Goal: Consume media (video, audio): Consume media (video, audio)

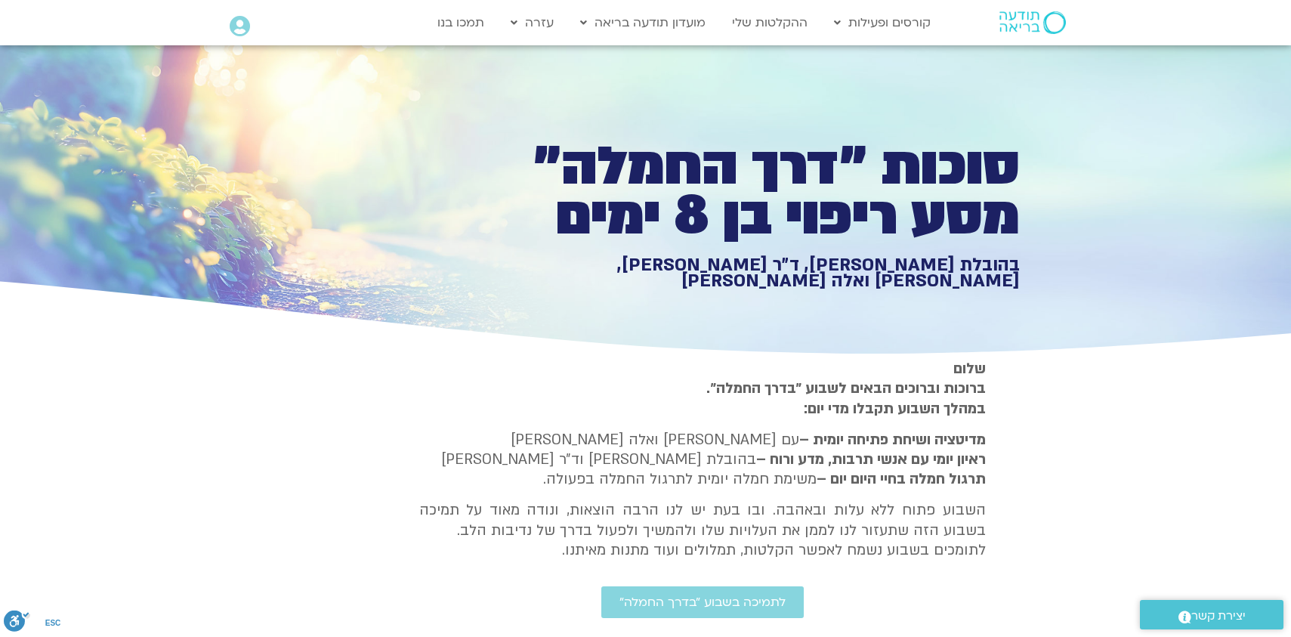
type input "1377.76"
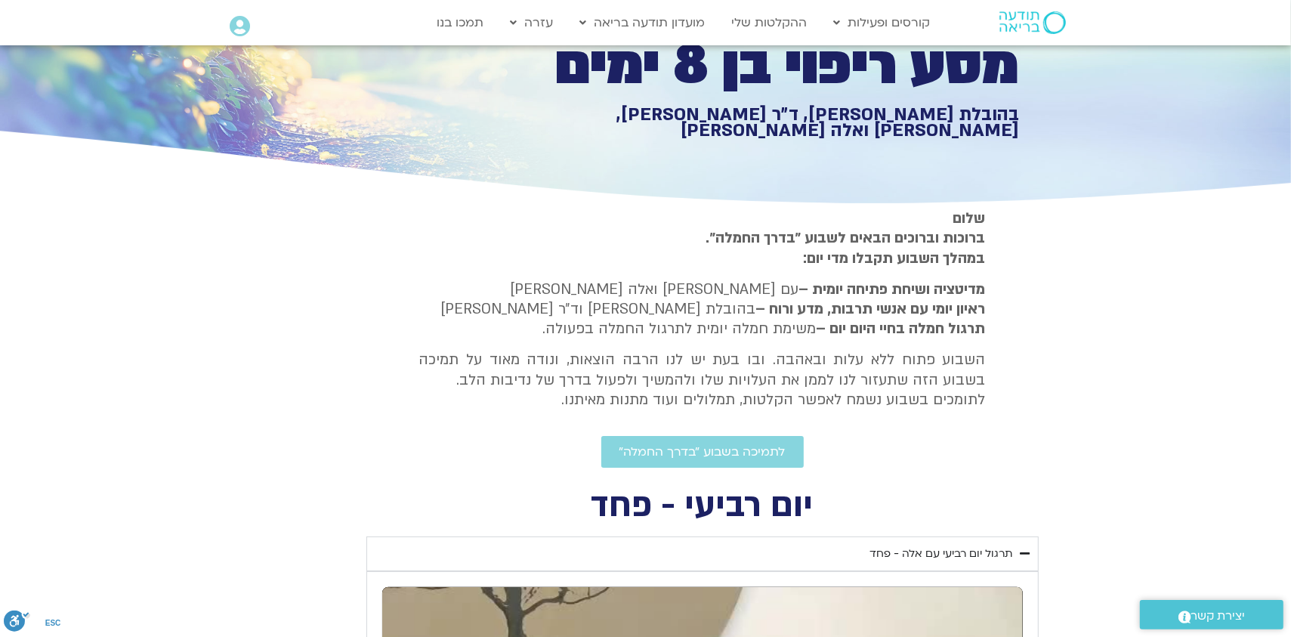
type input "851.4"
type input "1377.76"
type input "851.4"
type input "1377.76"
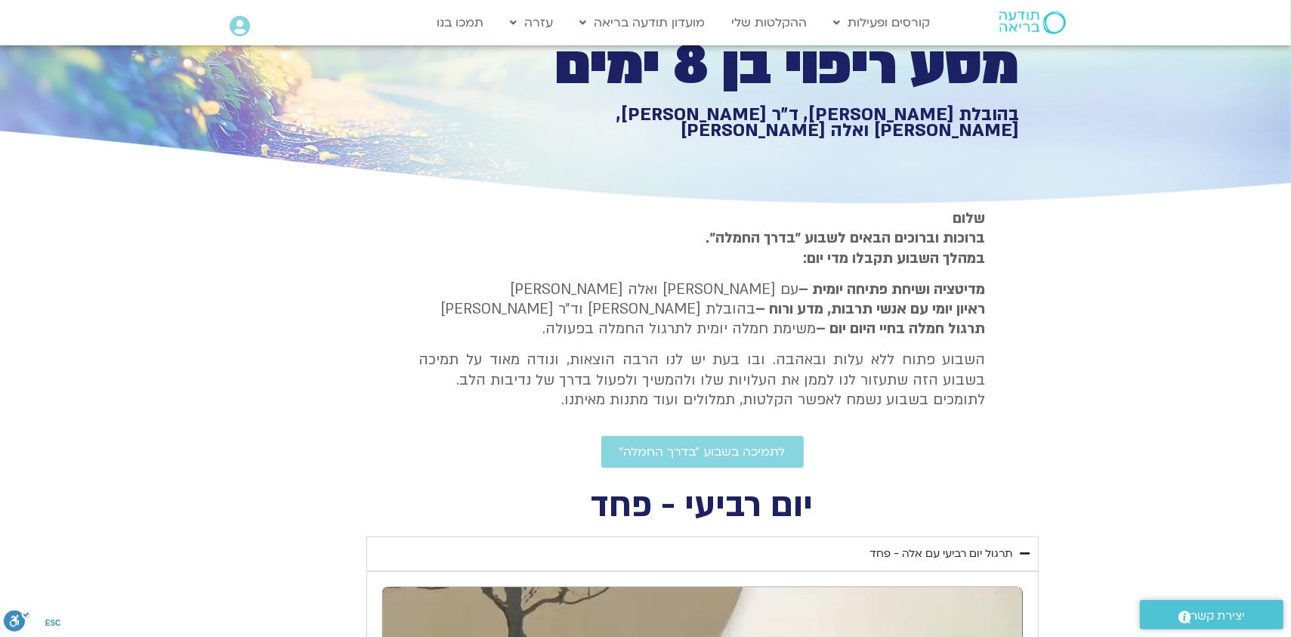
type input "851.4"
type input "1377.76"
type input "851.4"
type input "1377.76"
type input "851.4"
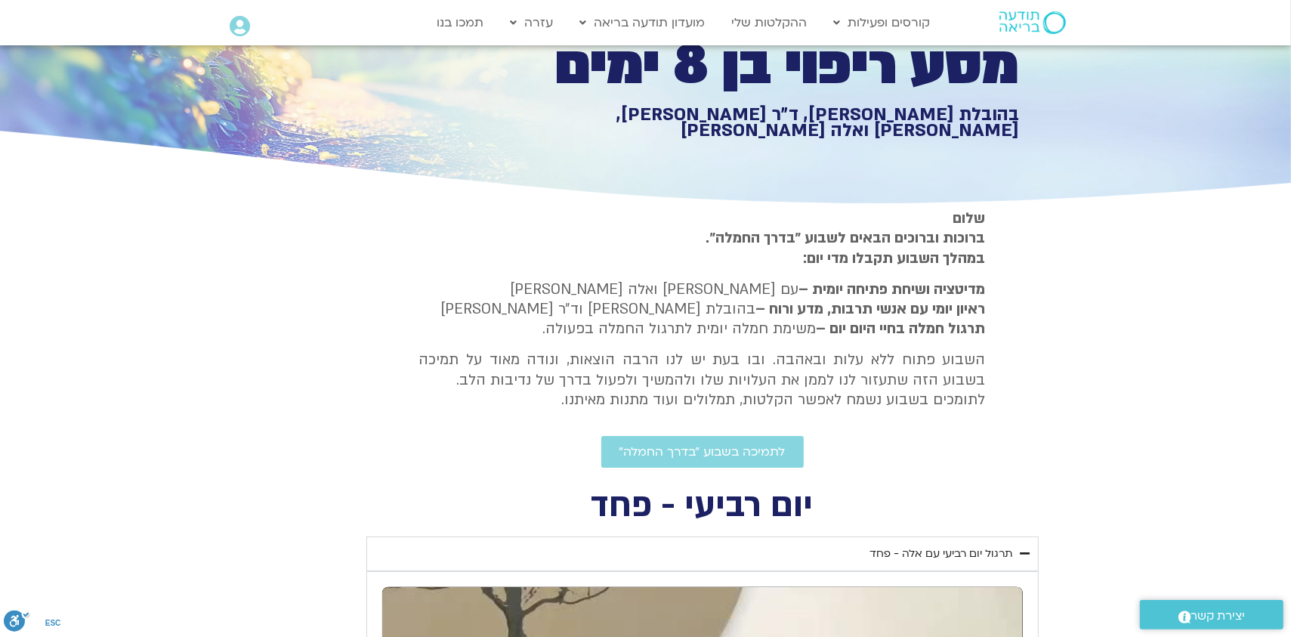
type input "1377.76"
type input "851.4"
type input "1377.76"
type input "851.4"
type input "1377.76"
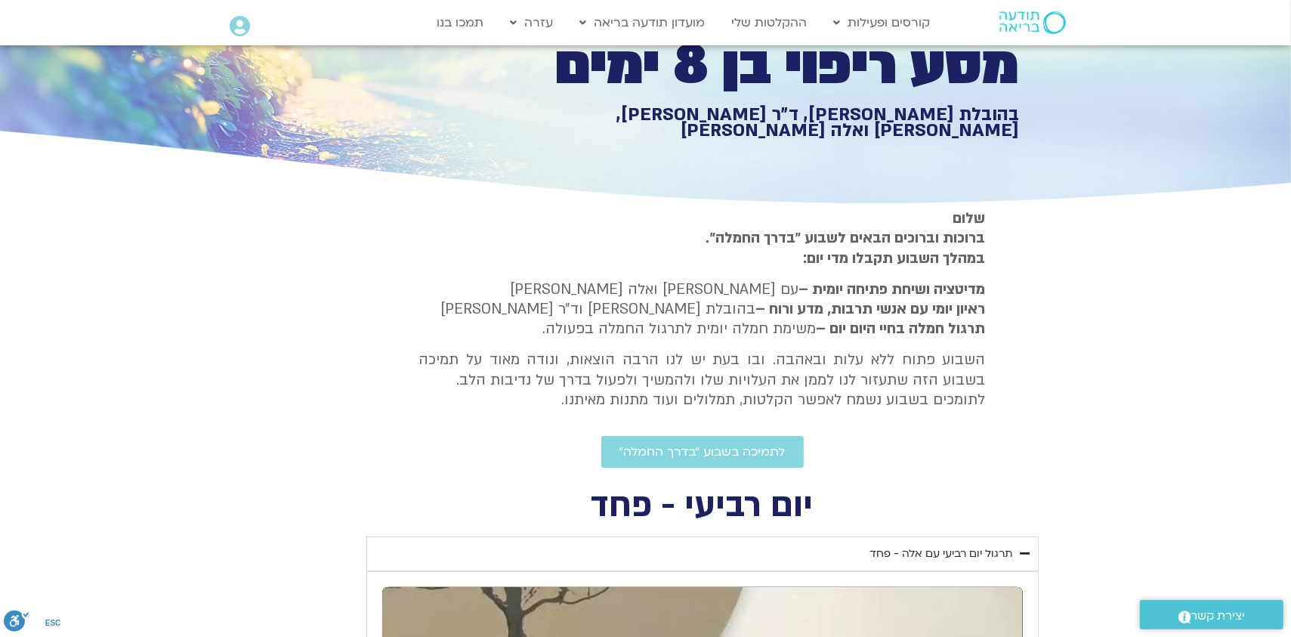
type input "851.4"
type input "1377.76"
type input "851.4"
type input "1377.76"
type input "851.4"
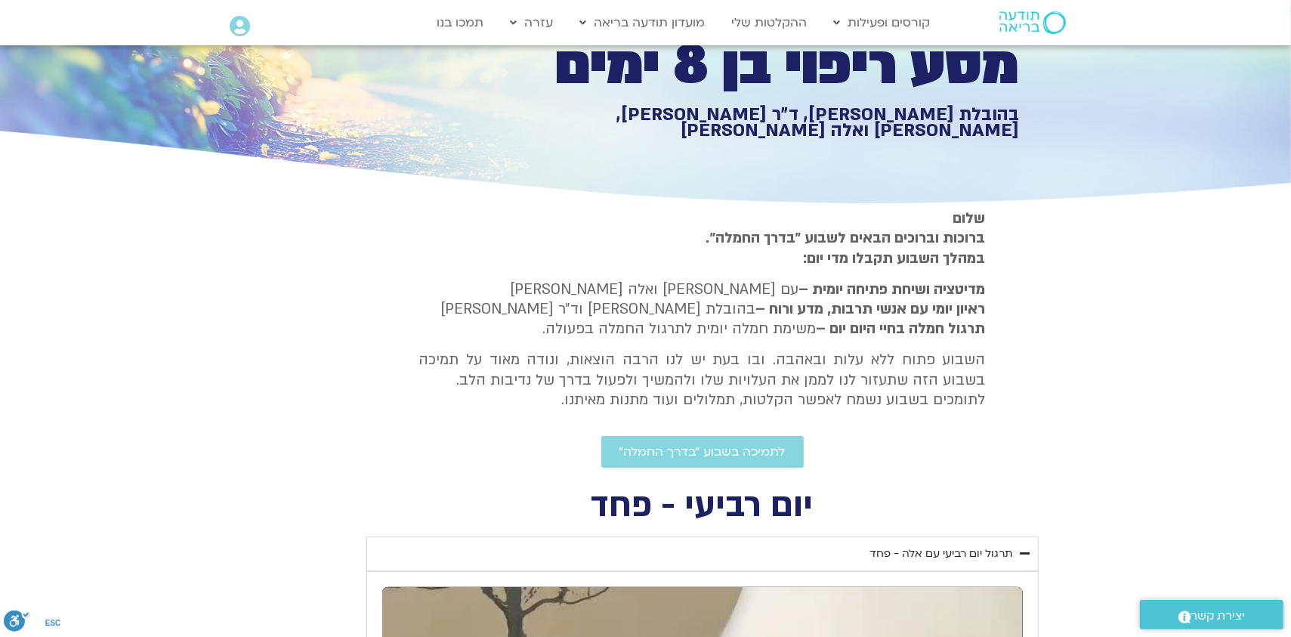
type input "1377.76"
type input "851.4"
type input "1377.76"
type input "851.4"
type input "1377.76"
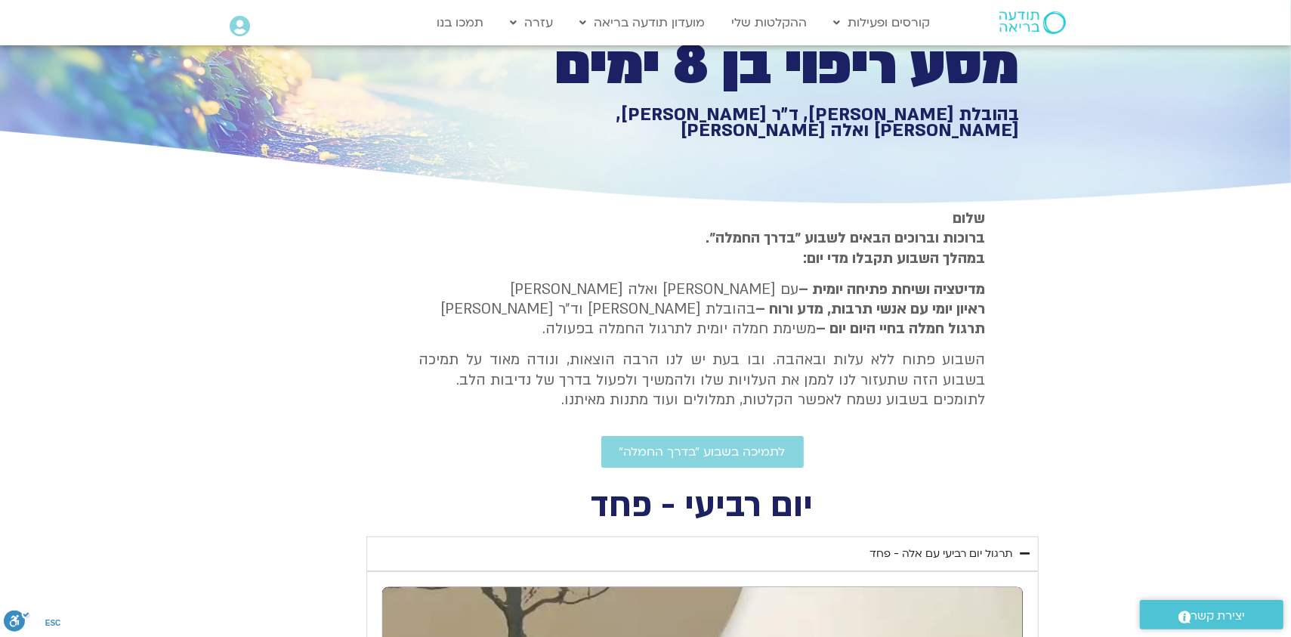
type input "851.4"
type input "1377.76"
type input "851.4"
type input "1377.76"
type input "851.4"
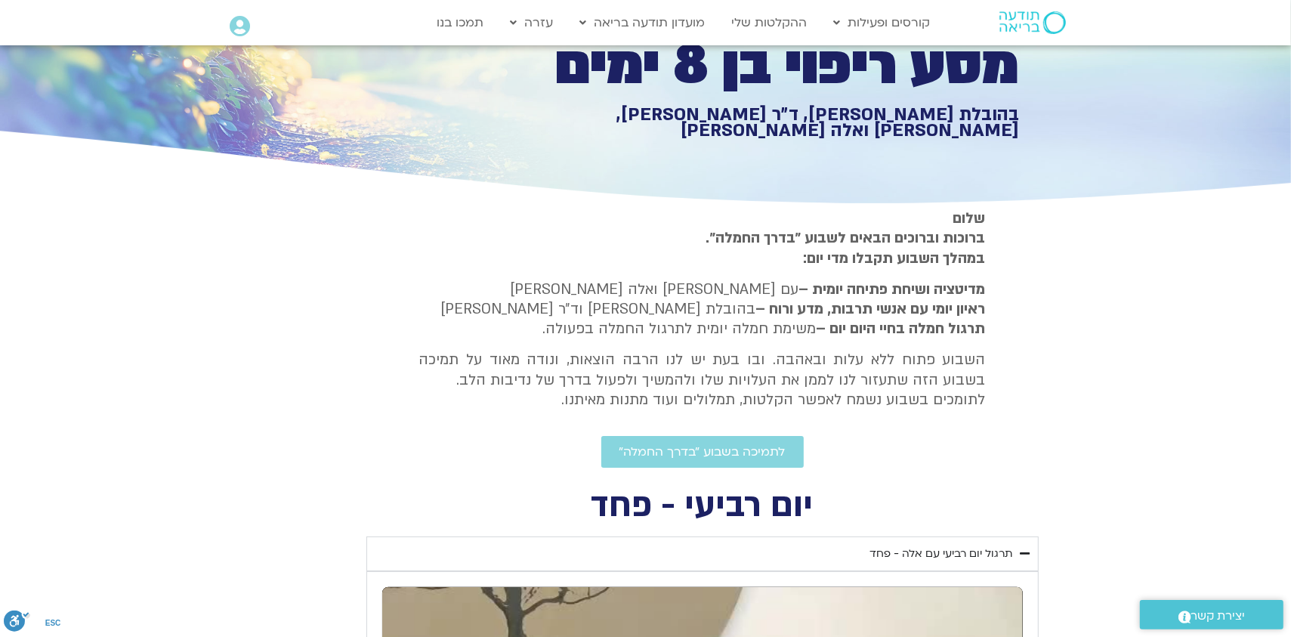
type input "1377.76"
type input "851.4"
type input "1377.76"
type input "851.4"
type input "1377.76"
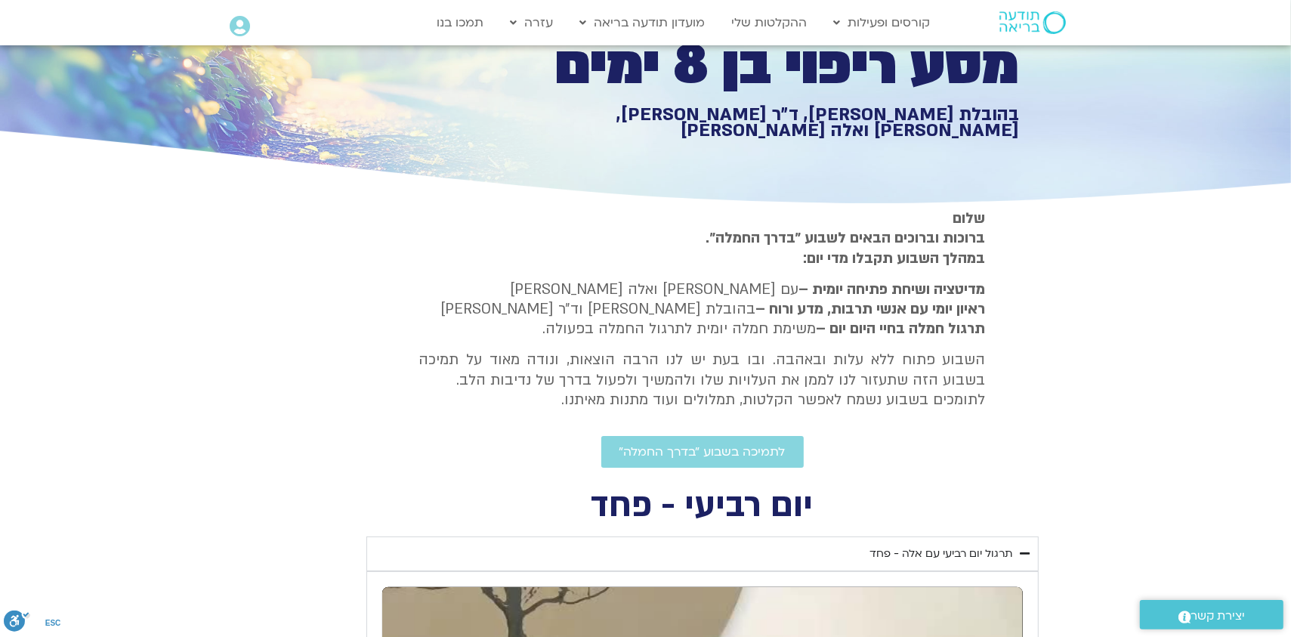
type input "851.4"
type input "1377.76"
type input "851.4"
type input "1377.76"
type input "851.4"
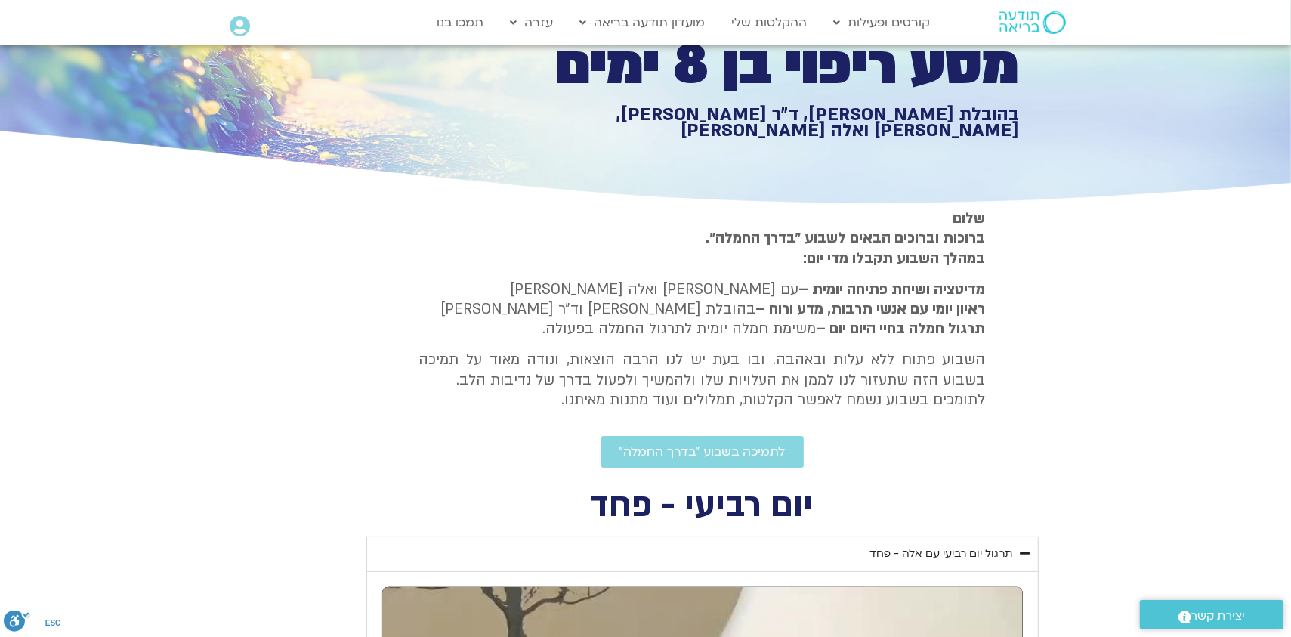
type input "1377.76"
type input "851.4"
type input "1377.76"
type input "851.4"
type input "1377.76"
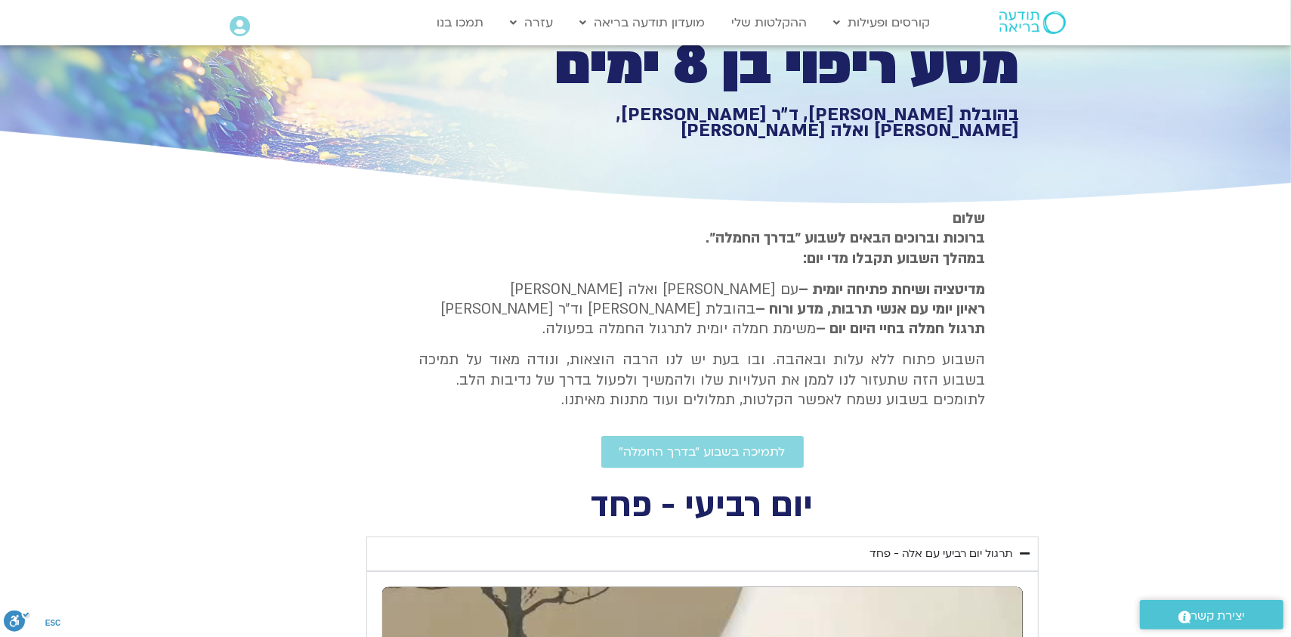
type input "851.4"
type input "1377.76"
type input "851.4"
type input "1377.76"
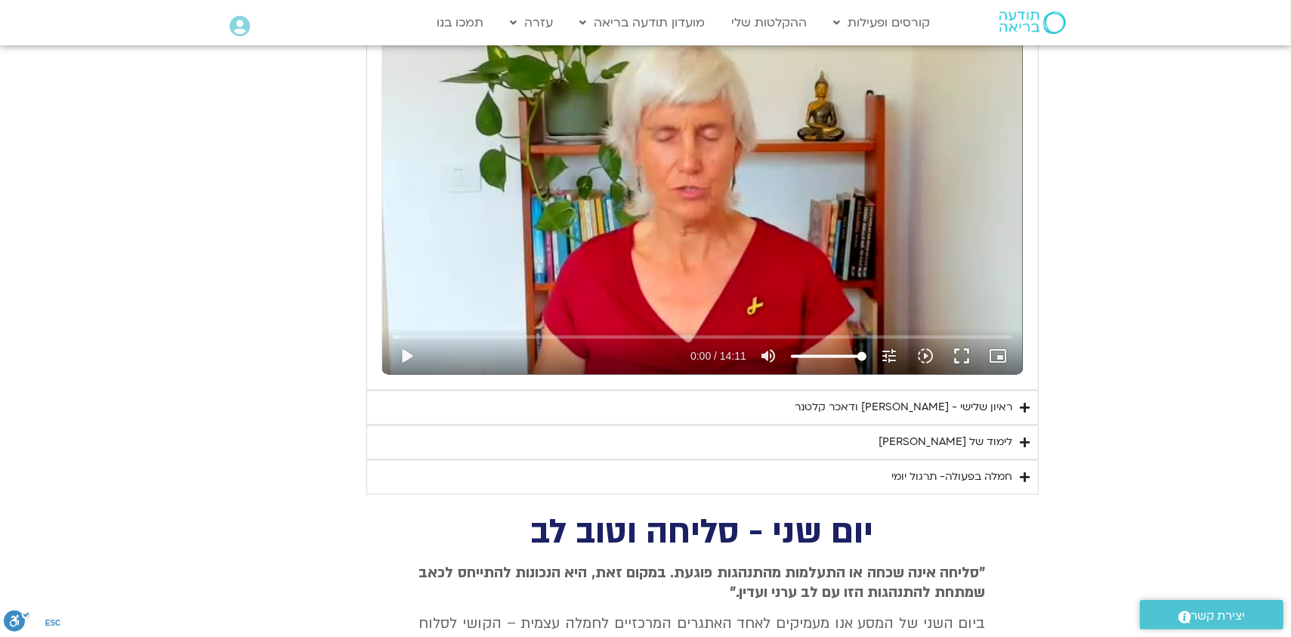
scroll to position [2719, 0]
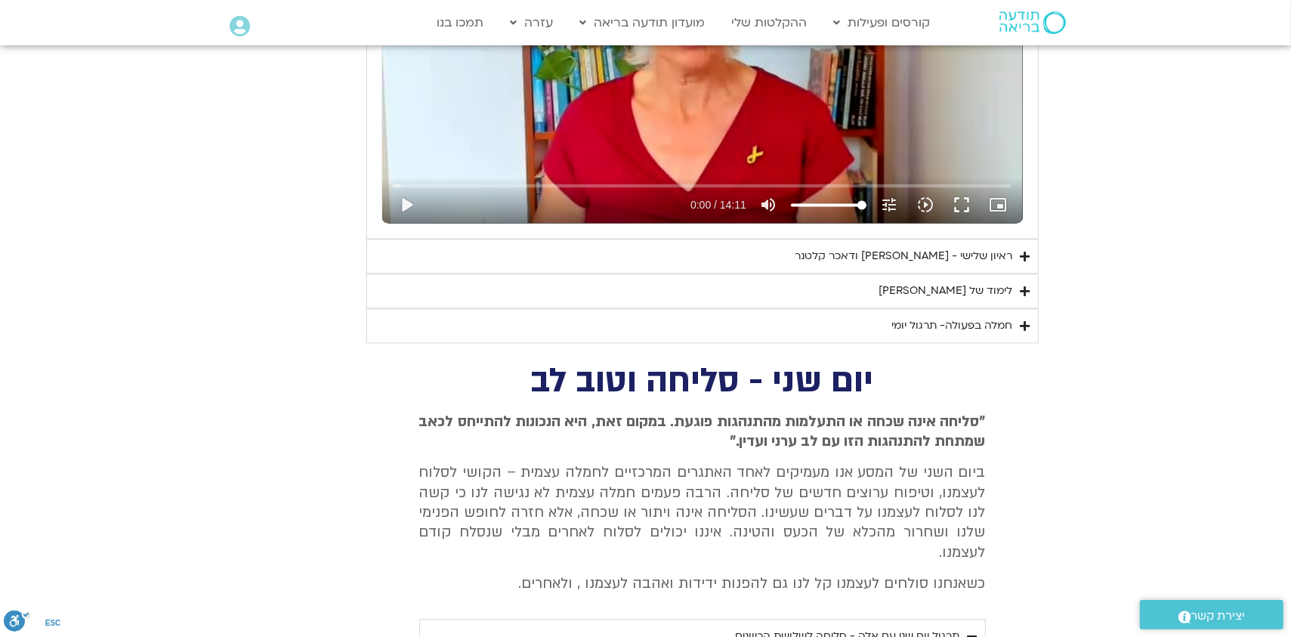
click at [978, 256] on div "ראיון שלישי - [PERSON_NAME] ודאכר [PERSON_NAME]" at bounding box center [904, 256] width 218 height 18
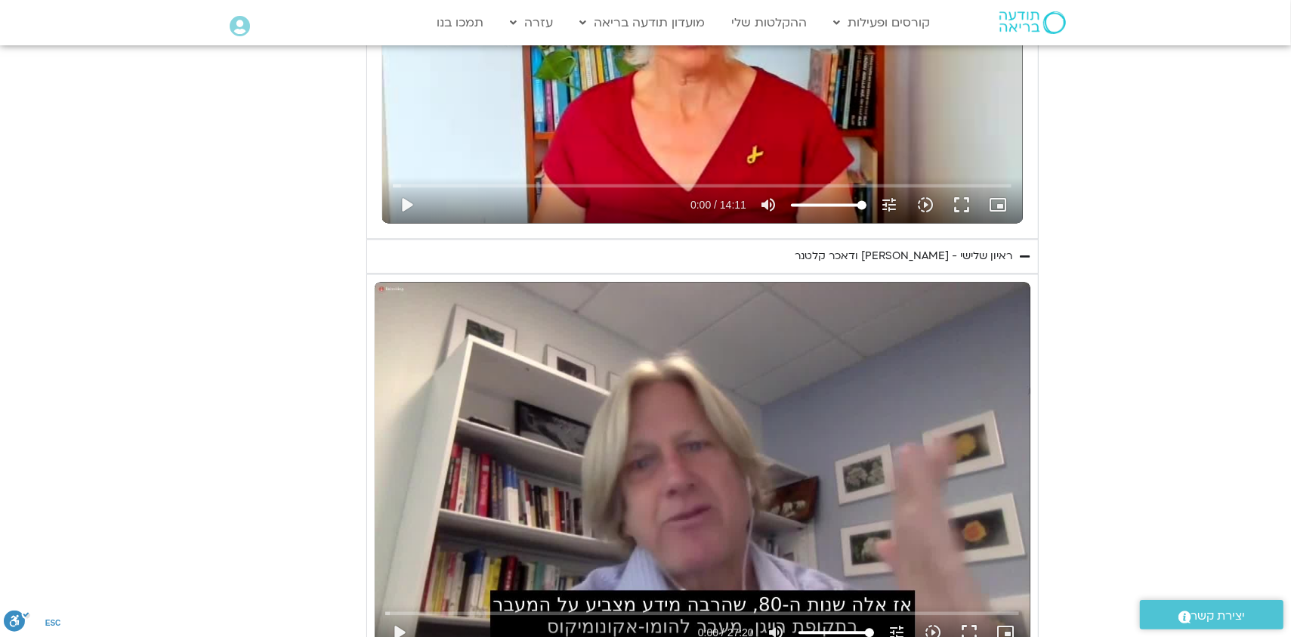
scroll to position [2870, 0]
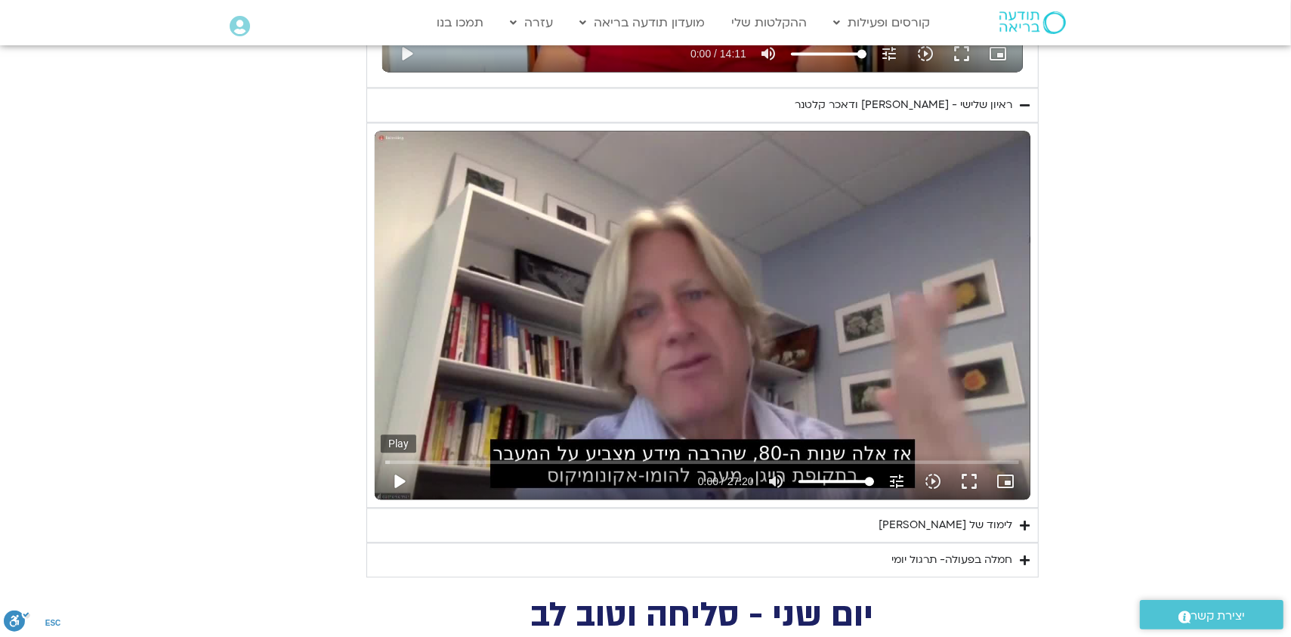
click at [397, 475] on button "play_arrow" at bounding box center [399, 481] width 36 height 36
click at [969, 479] on button "fullscreen" at bounding box center [969, 481] width 36 height 36
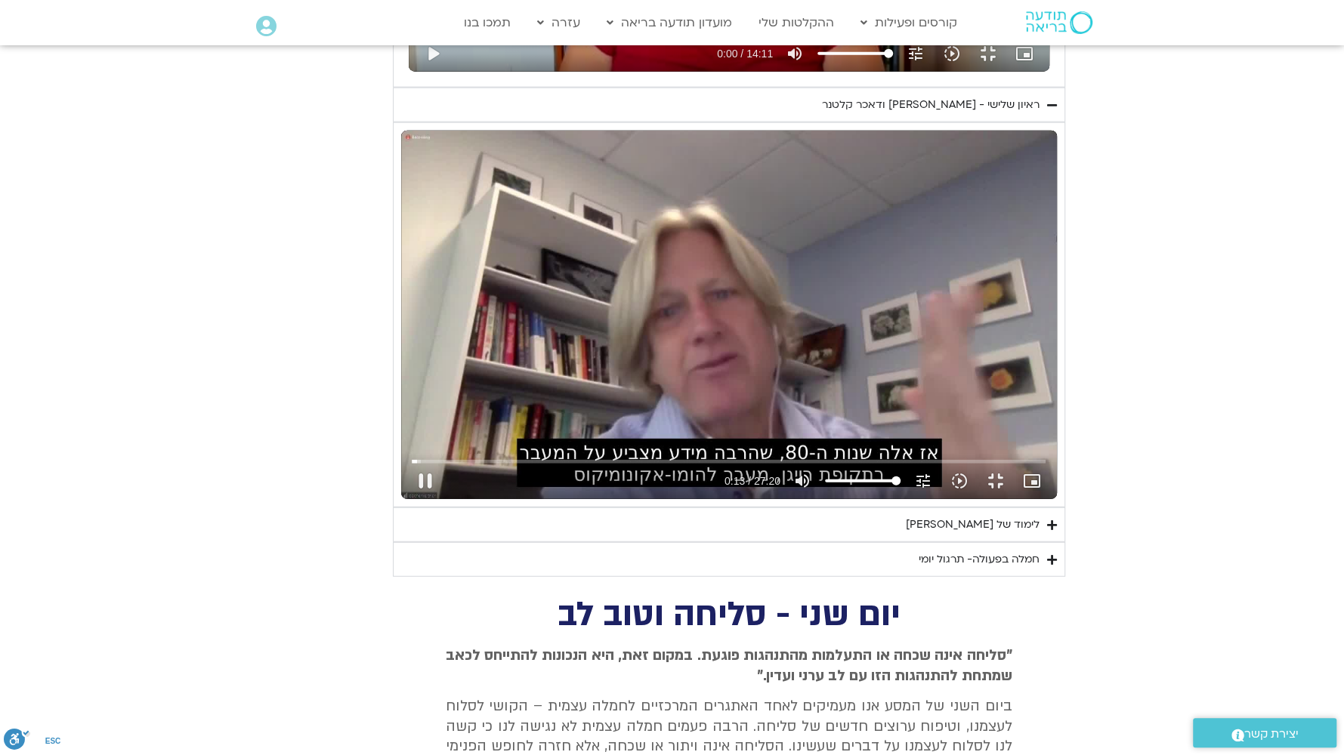
type input "13.900138"
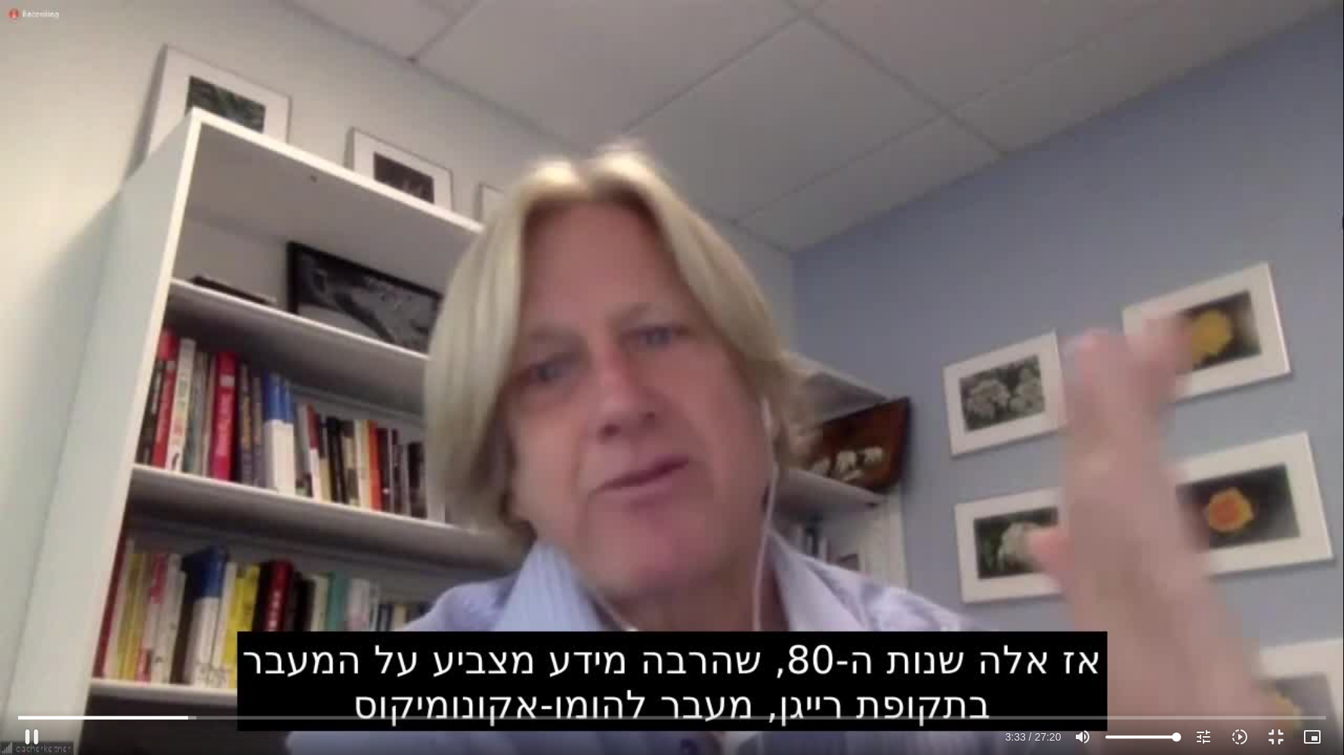
click at [864, 481] on div "Skip Ad 1:59 pause 3:33 / 27:20 volume_up Mute tune Resolution Auto 720p slow_m…" at bounding box center [672, 377] width 1344 height 755
click at [869, 346] on div "Skip Ad 1:59 play_arrow 3:33 / 27:20 volume_up Mute tune Resolution Auto 720p s…" at bounding box center [672, 377] width 1344 height 755
click at [791, 305] on div "Skip Ad 1:59 pause 5:26 / 27:20 volume_up Mute tune Resolution Auto 720p slow_m…" at bounding box center [672, 377] width 1344 height 755
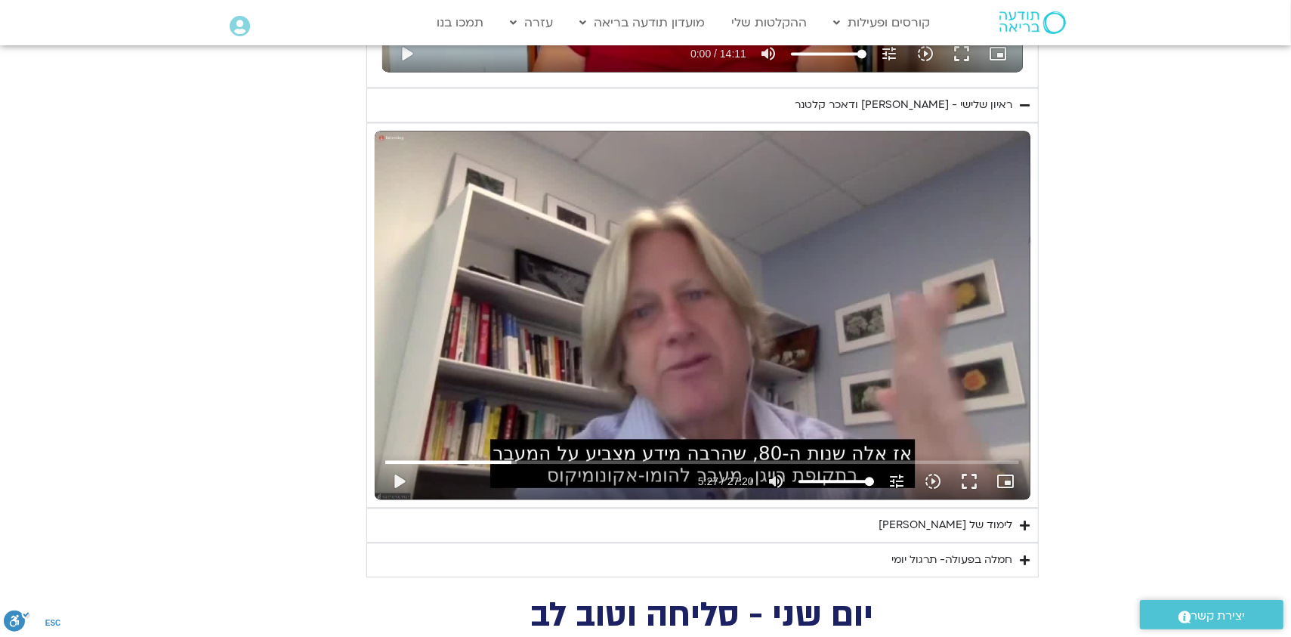
click at [737, 295] on div "Skip Ad 1:59 play_arrow 5:27 / 27:20 volume_up Mute tune Resolution Auto 720p s…" at bounding box center [703, 315] width 656 height 369
click at [973, 482] on button "fullscreen" at bounding box center [969, 481] width 36 height 36
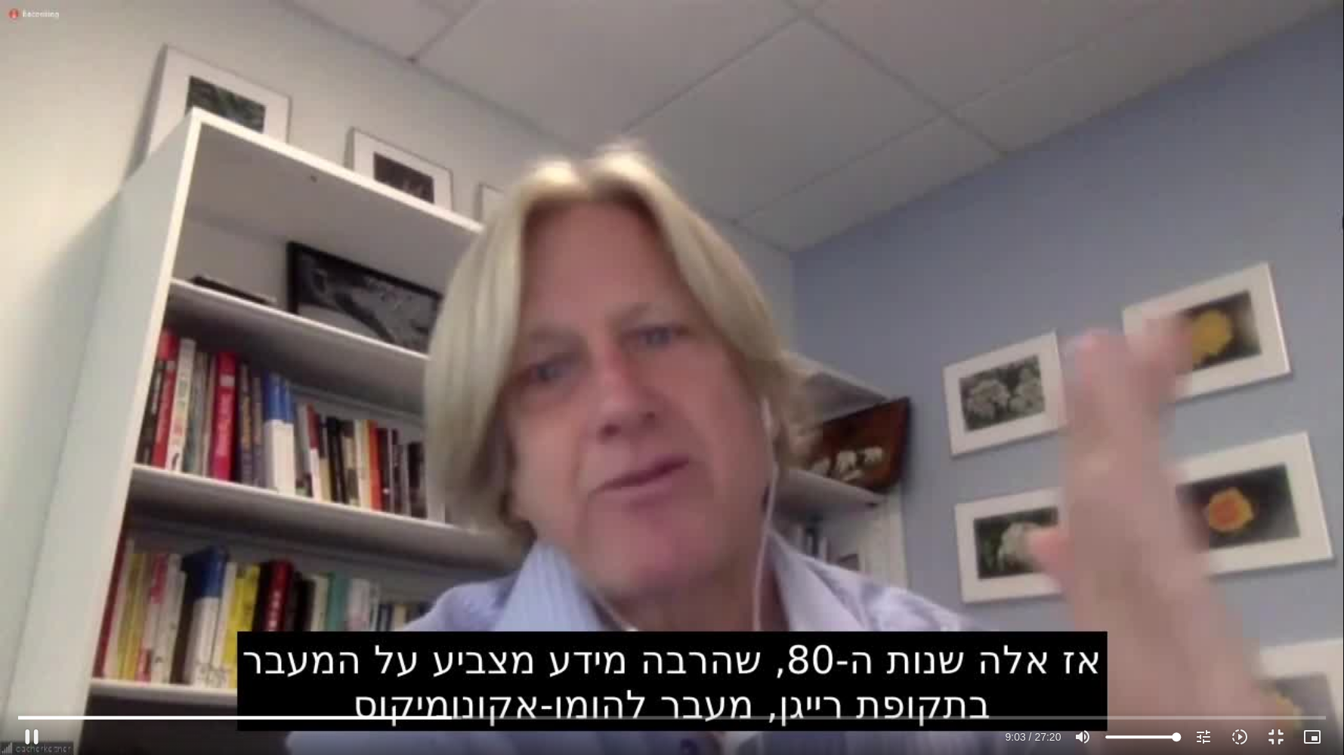
click at [1033, 498] on div "Skip Ad 26:22 pause 9:03 / 27:20 volume_up Mute tune Resolution Auto 720p slow_…" at bounding box center [672, 377] width 1344 height 755
click at [1033, 498] on div "Skip Ad 26:22 play_arrow 9:04 / 27:20 volume_up Mute tune Resolution Auto 720p …" at bounding box center [672, 377] width 1344 height 755
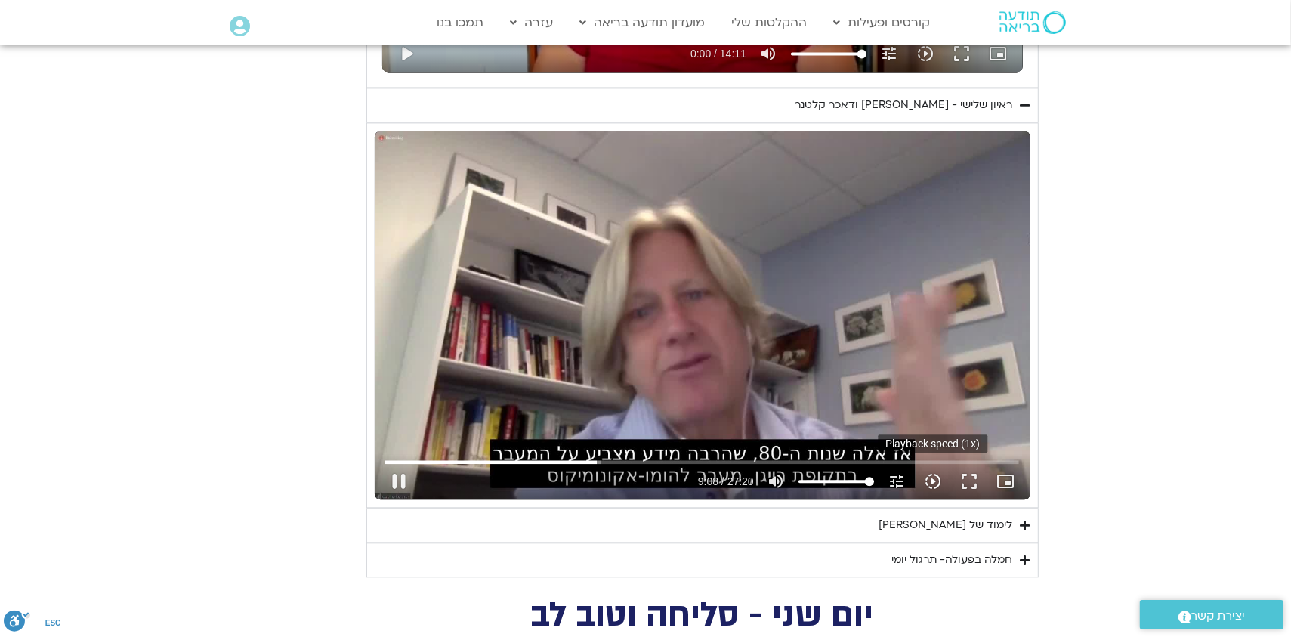
click at [930, 476] on icon "slow_motion_video" at bounding box center [933, 481] width 18 height 18
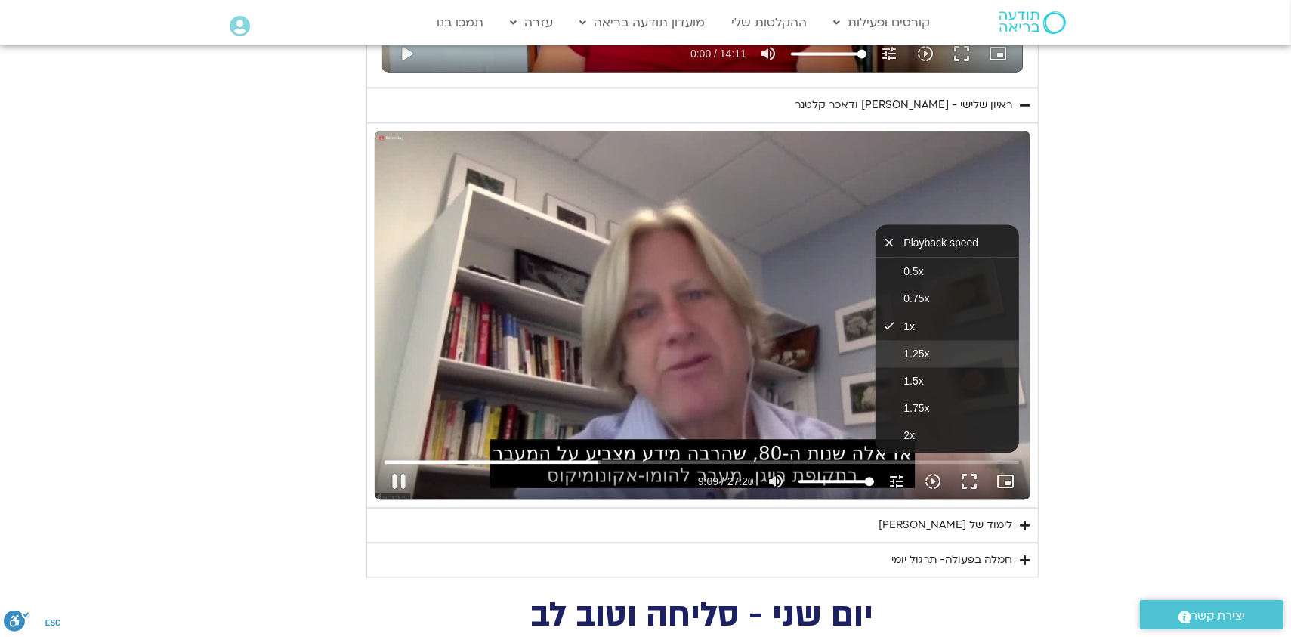
click at [940, 352] on button "1.25x" at bounding box center [948, 353] width 144 height 27
click at [970, 477] on button "fullscreen" at bounding box center [969, 481] width 36 height 36
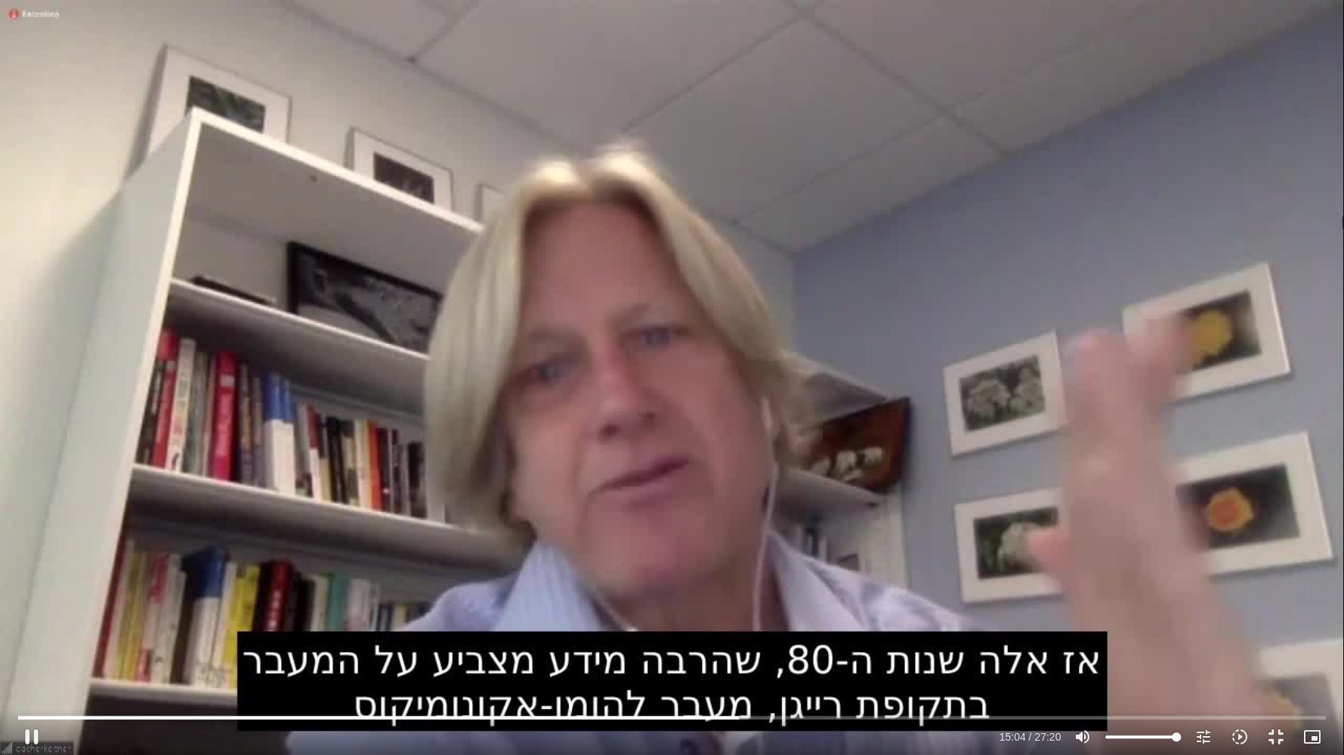
click at [840, 605] on div "Skip Ad 17:33 pause 15:04 / 27:20 volume_up Mute tune Resolution Auto 720p slow…" at bounding box center [672, 377] width 1344 height 755
click at [32, 636] on button "play_arrow" at bounding box center [32, 737] width 36 height 36
click at [999, 636] on input "Seek" at bounding box center [672, 717] width 1308 height 9
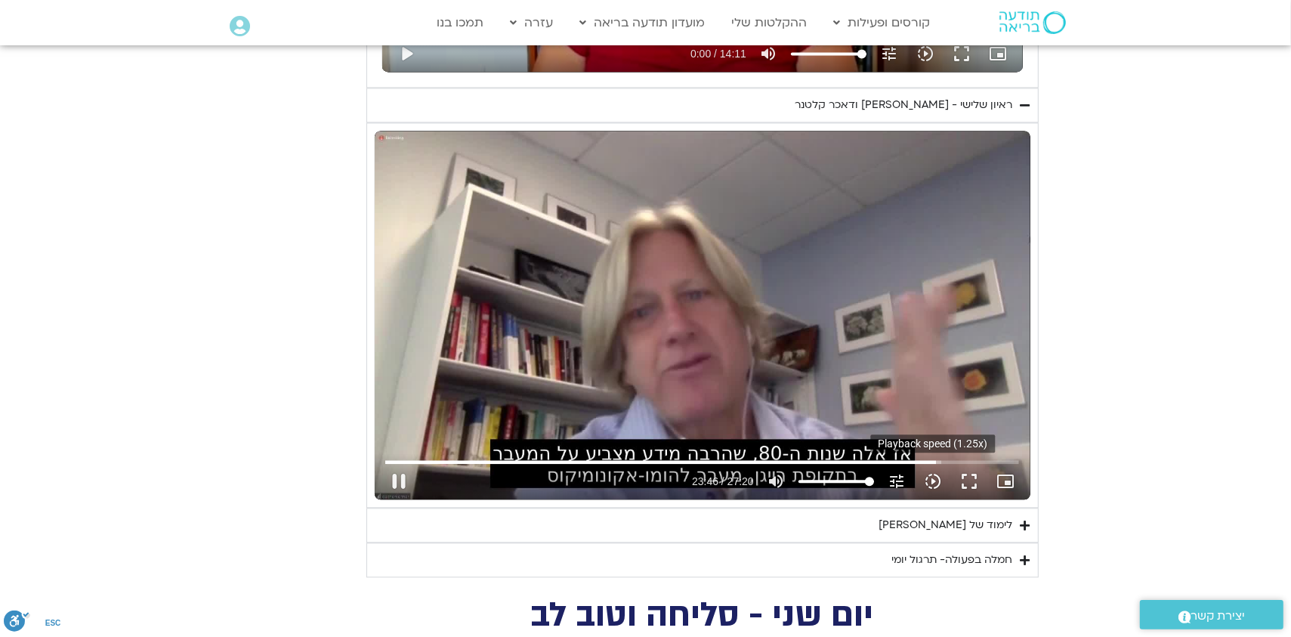
click at [928, 474] on icon "slow_motion_video" at bounding box center [933, 481] width 18 height 18
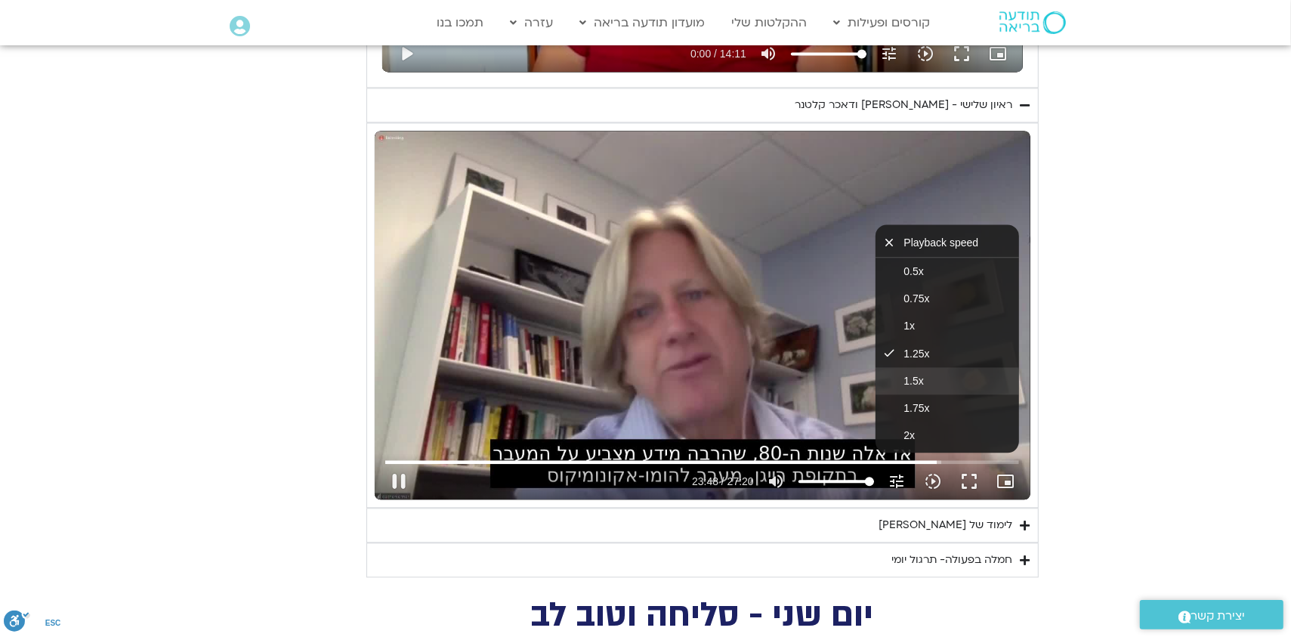
click at [948, 380] on button "1.5x" at bounding box center [948, 380] width 144 height 27
click at [966, 481] on button "fullscreen" at bounding box center [969, 481] width 36 height 36
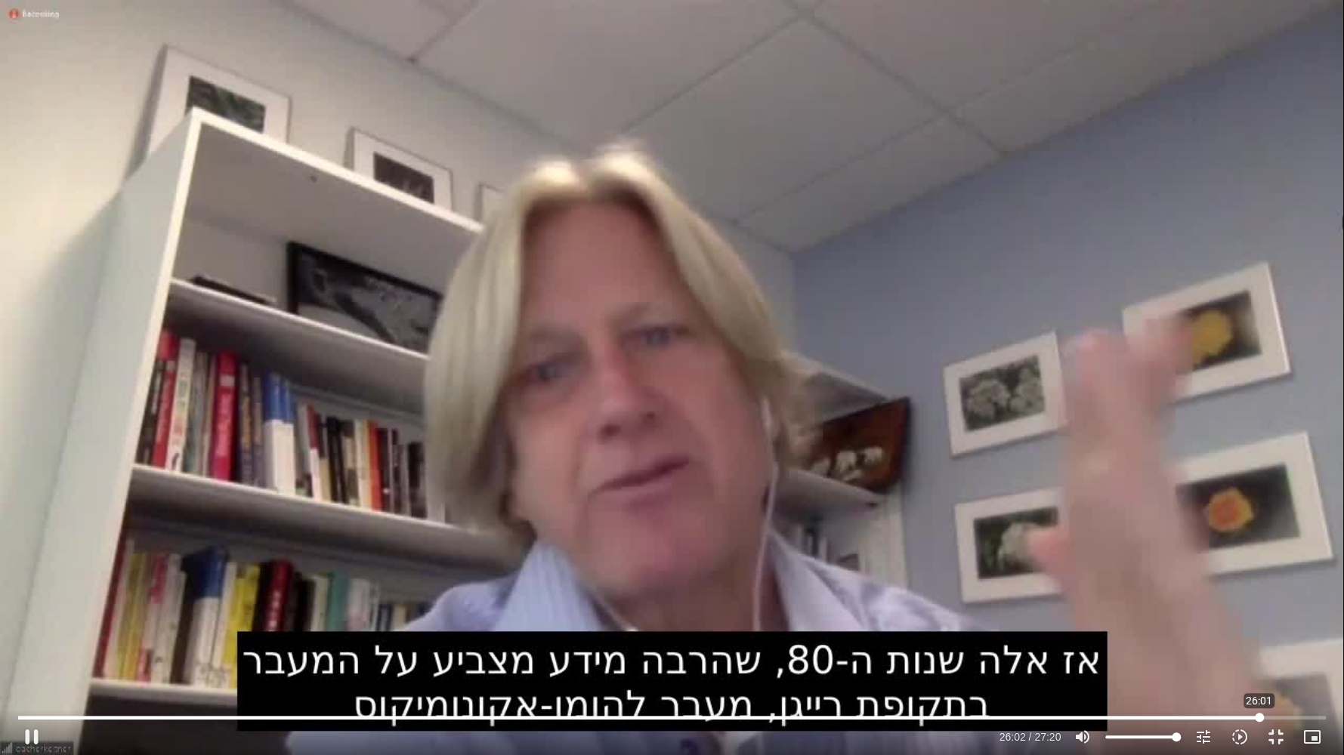
click at [1259, 636] on input "Seek" at bounding box center [672, 717] width 1308 height 9
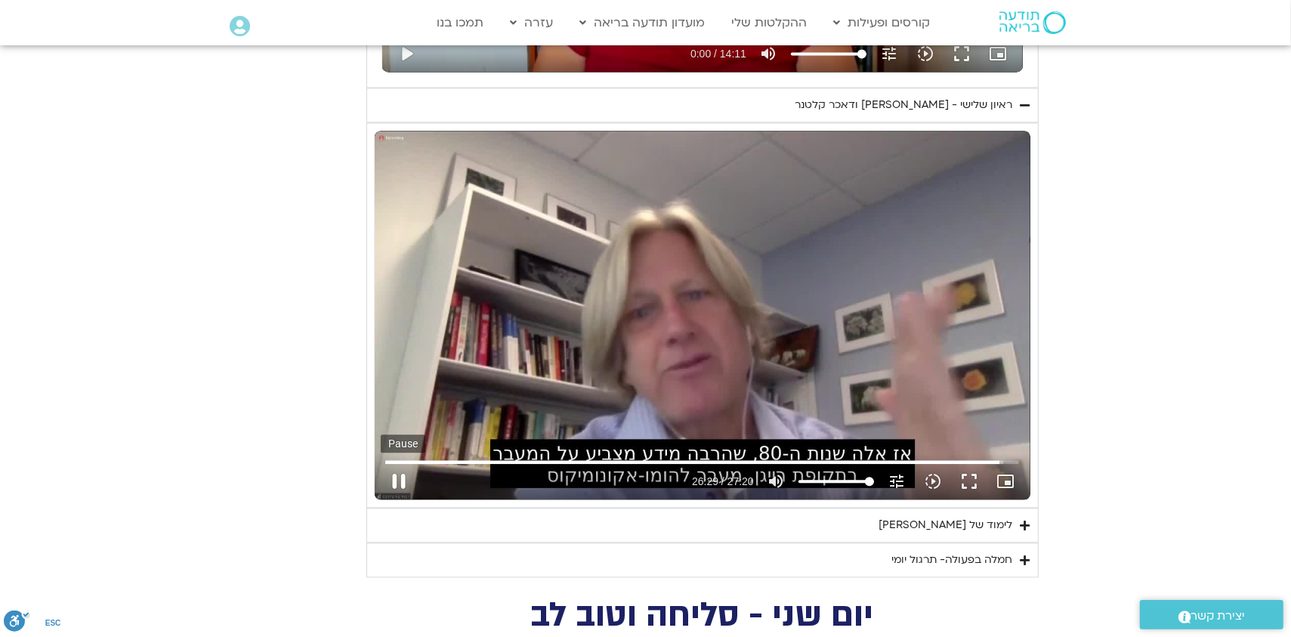
click at [400, 477] on button "pause" at bounding box center [399, 481] width 36 height 36
type input "1589.978582"
click at [973, 521] on div "לימוד של [PERSON_NAME]" at bounding box center [946, 525] width 134 height 18
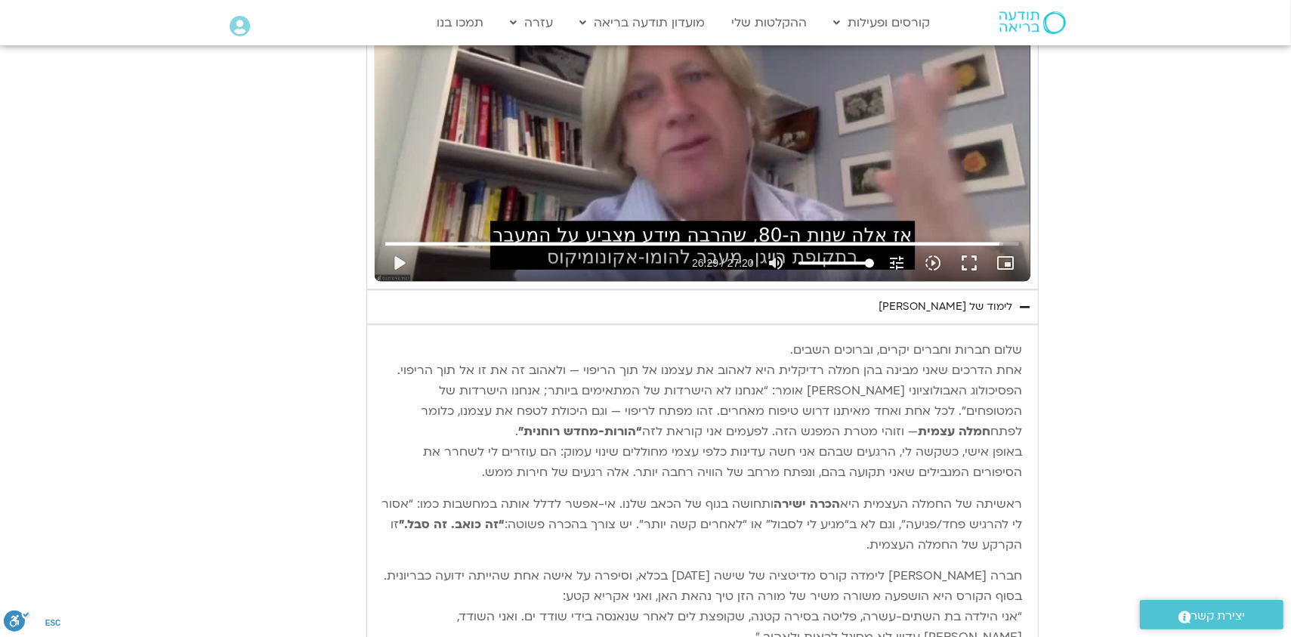
scroll to position [3096, 0]
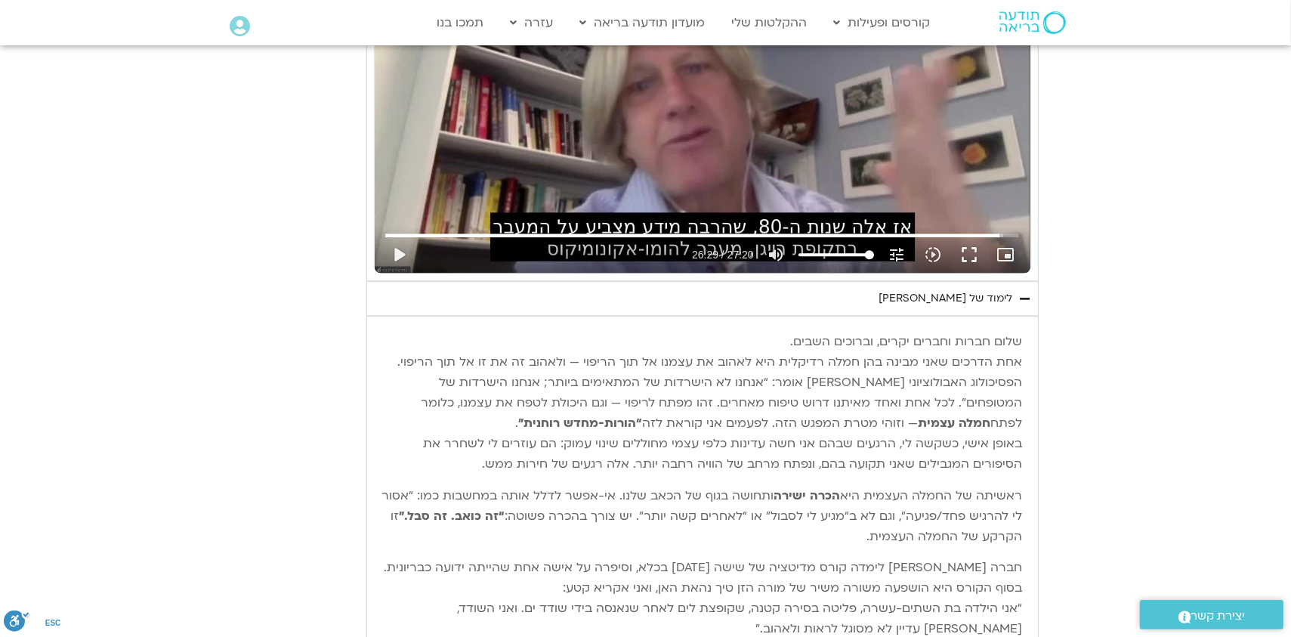
click at [965, 293] on div "לימוד של [PERSON_NAME]" at bounding box center [946, 298] width 134 height 18
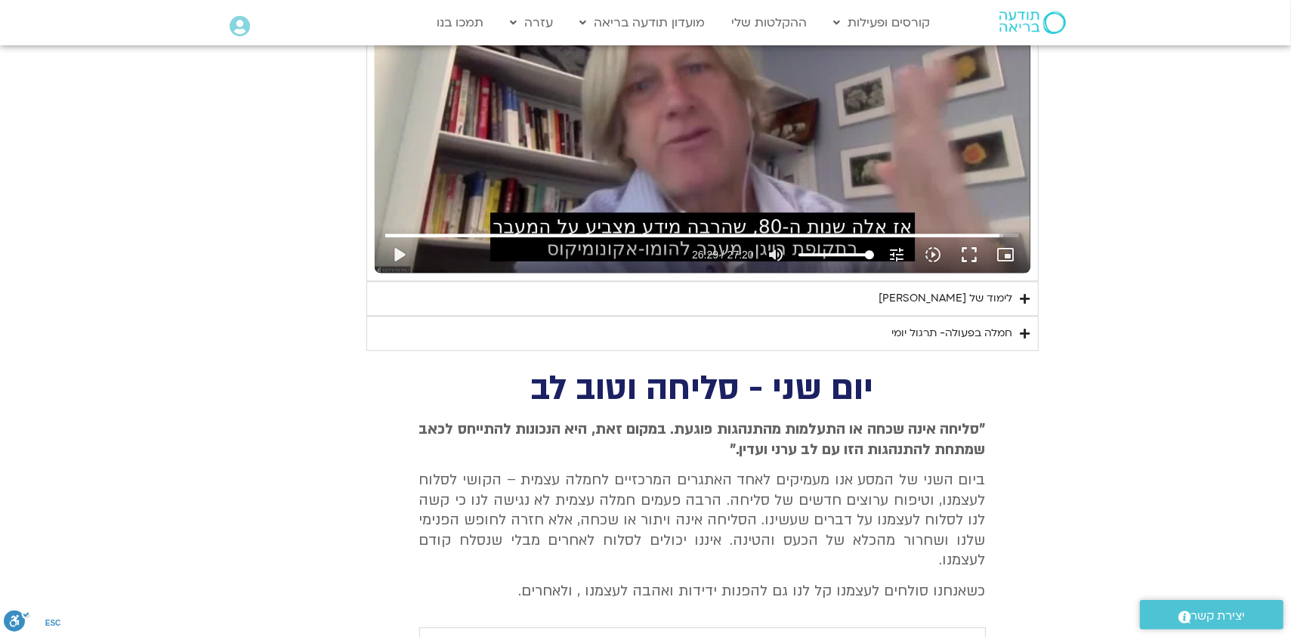
click at [968, 335] on div "חמלה בפעולה- תרגול יומי" at bounding box center [952, 333] width 121 height 18
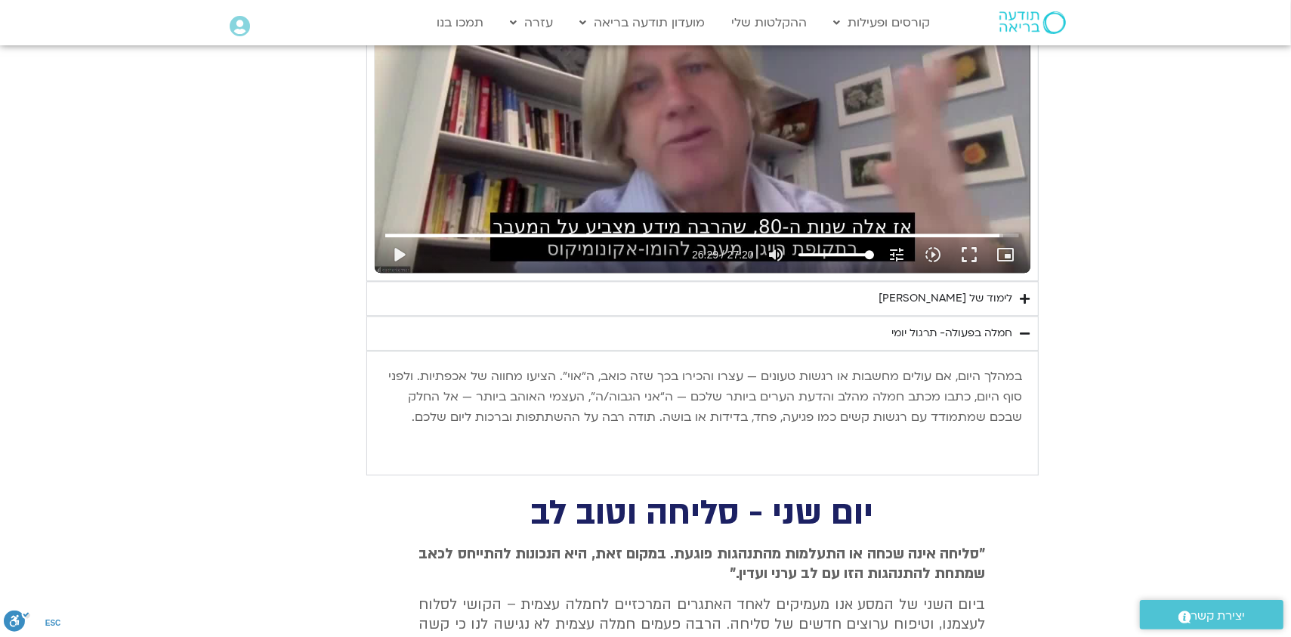
click at [968, 335] on div "חמלה בפעולה- תרגול יומי" at bounding box center [952, 333] width 121 height 18
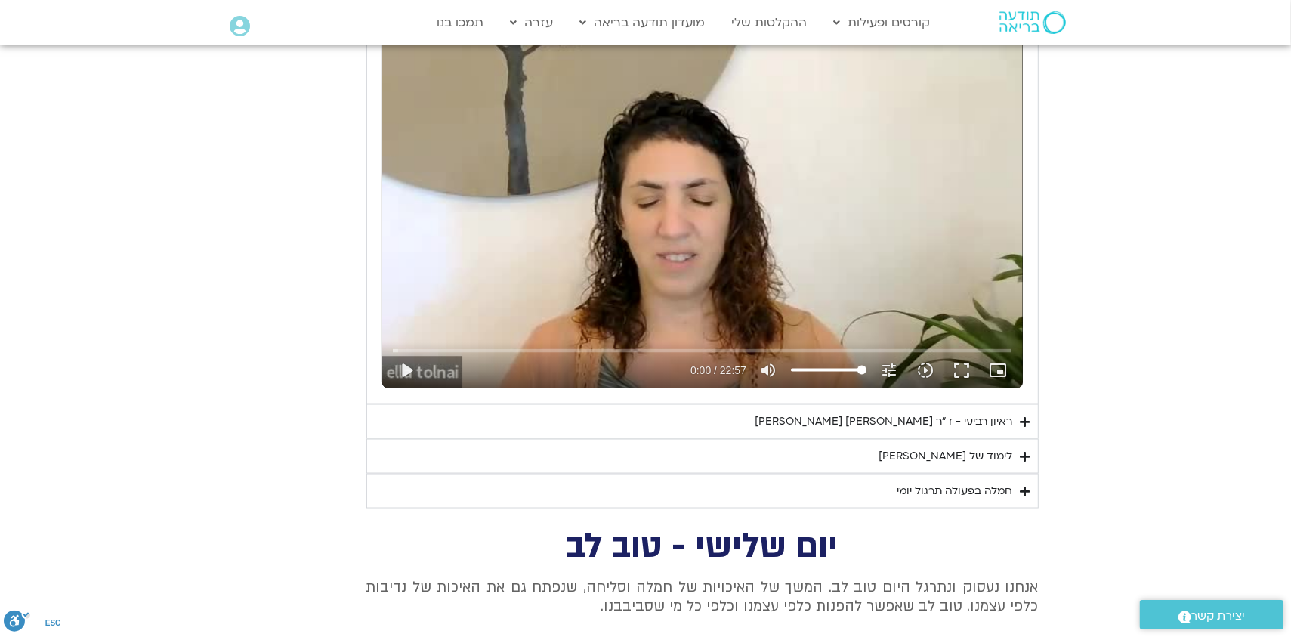
scroll to position [1963, 0]
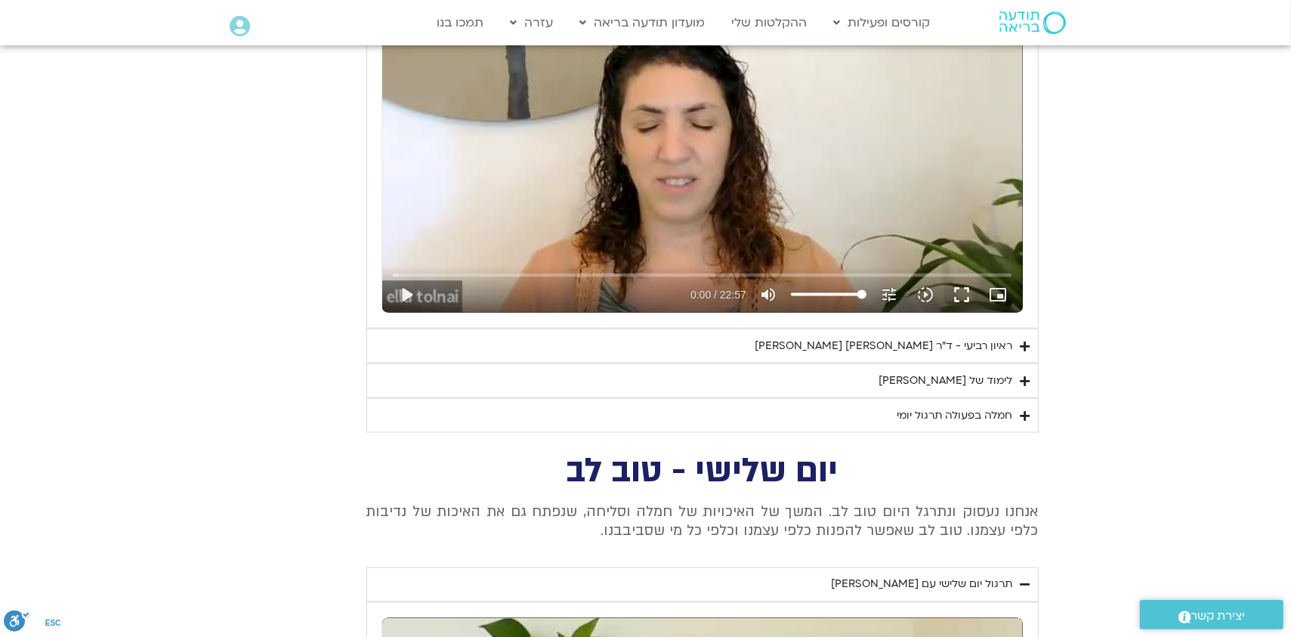
click at [981, 376] on div "לימוד של [PERSON_NAME]" at bounding box center [946, 381] width 134 height 18
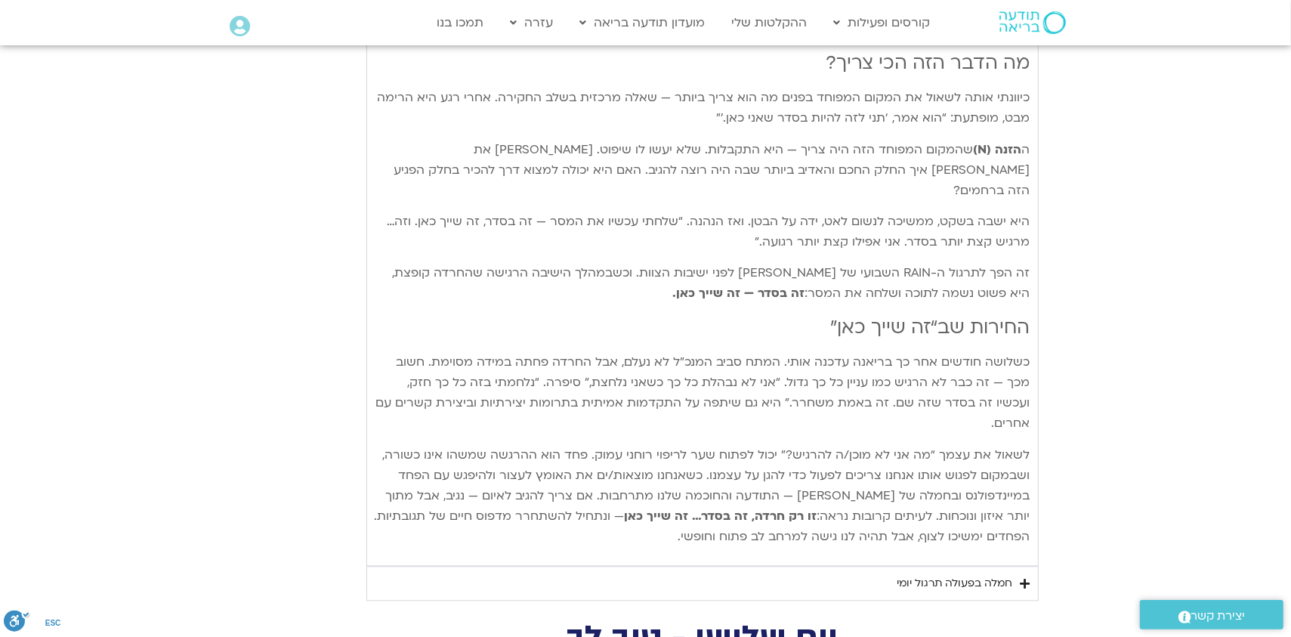
scroll to position [2945, 0]
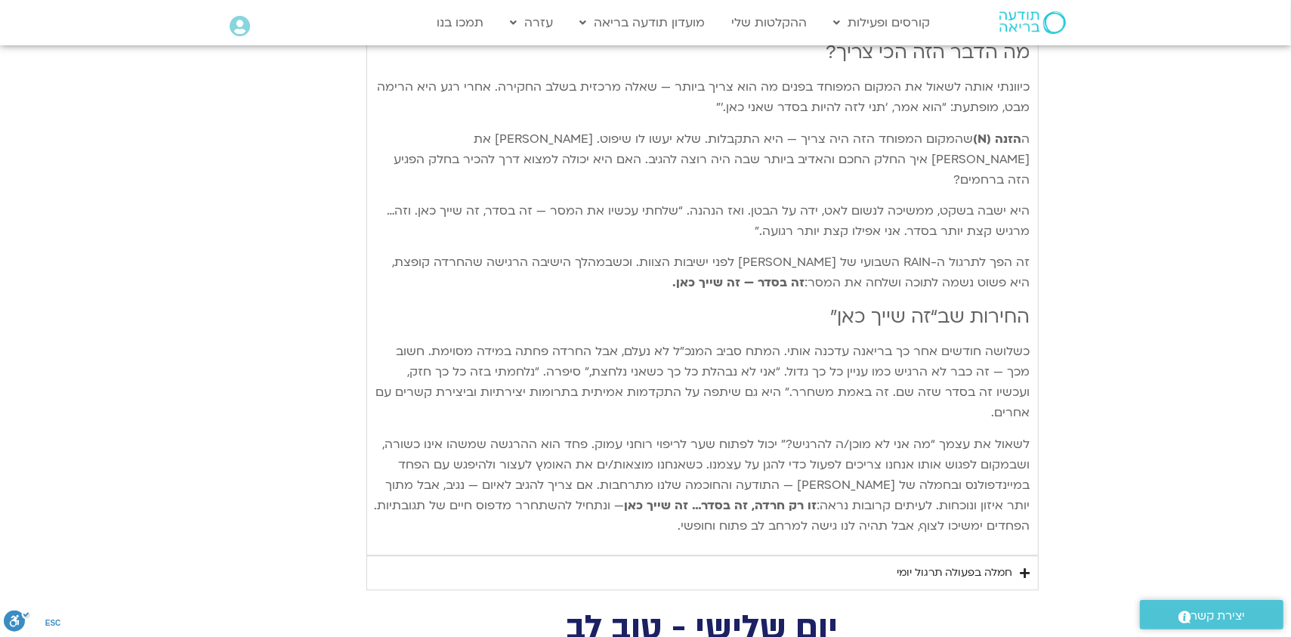
click at [955, 564] on div "חמלה בפעולה תרגול יומי" at bounding box center [955, 573] width 116 height 18
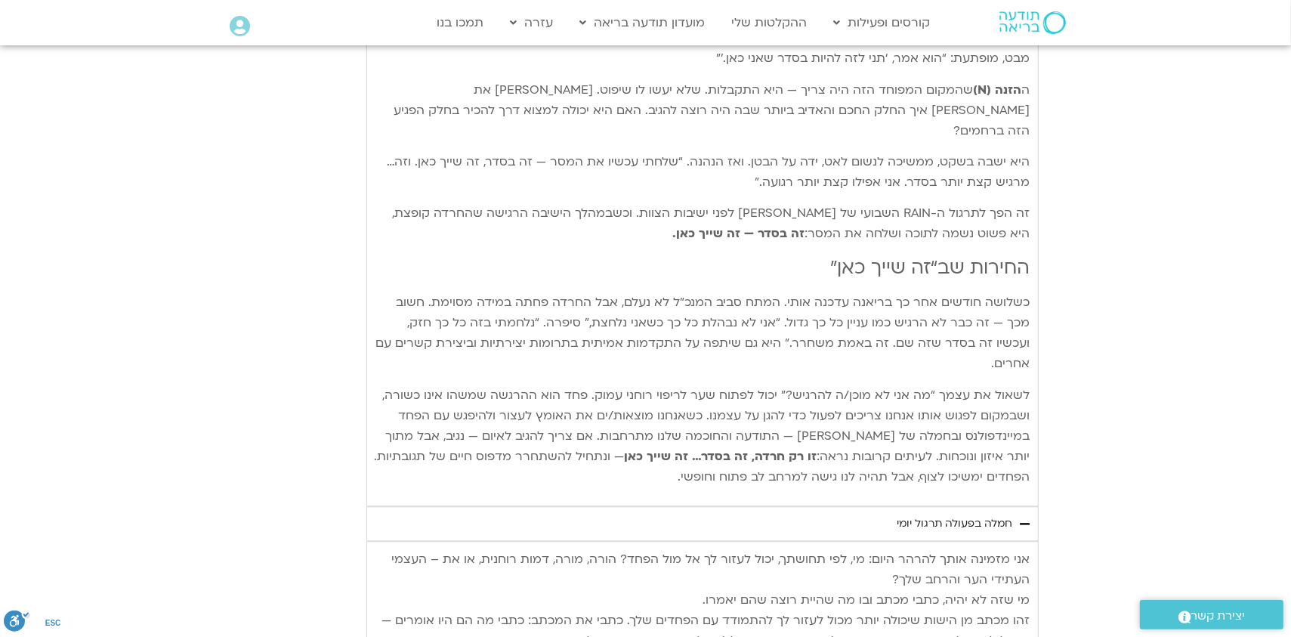
scroll to position [3096, 0]
